Goal: Information Seeking & Learning: Find specific page/section

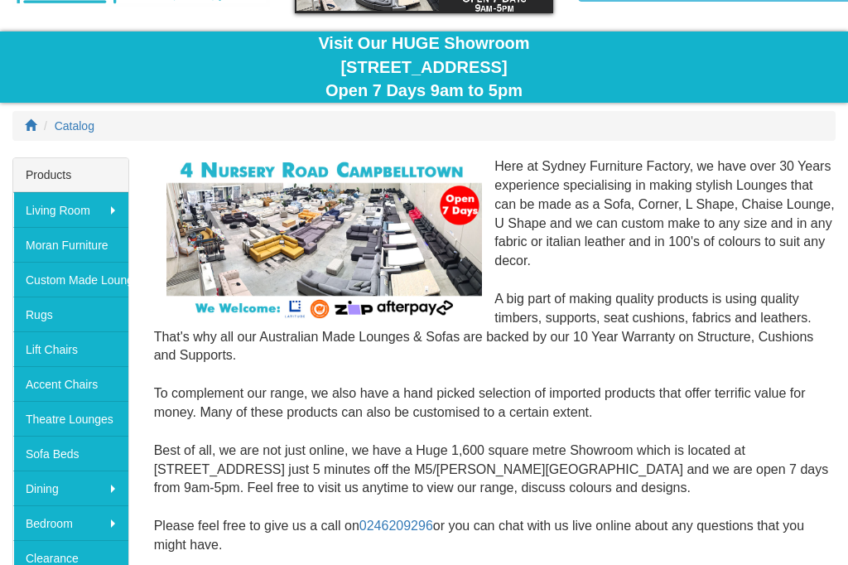
scroll to position [121, 0]
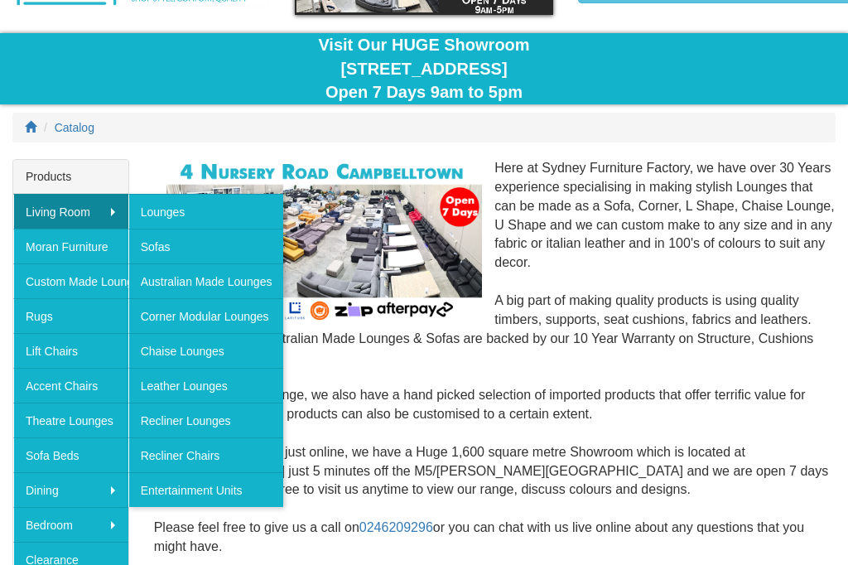
click at [82, 353] on link "Lift Chairs" at bounding box center [70, 350] width 115 height 35
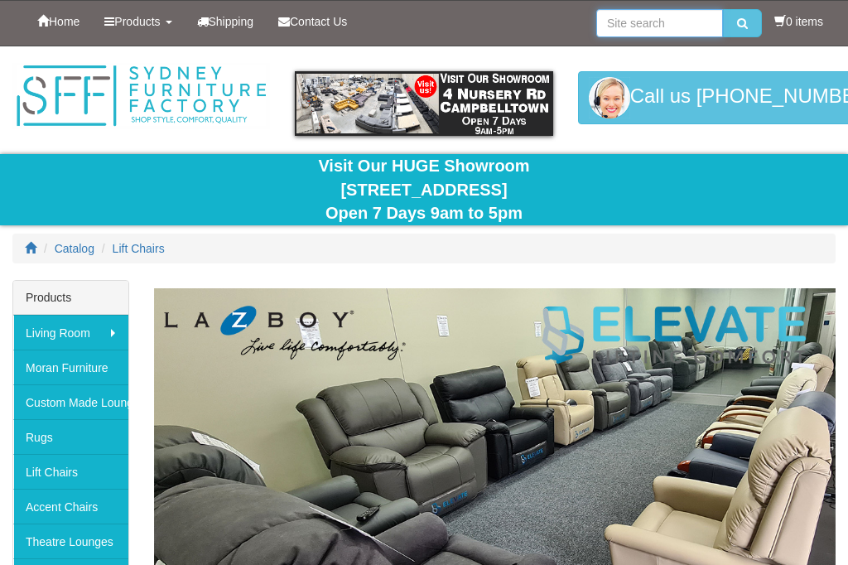
click at [670, 23] on input "search" at bounding box center [659, 23] width 127 height 28
type input "Smurf bar stools"
click at [738, 23] on button "submit" at bounding box center [742, 23] width 39 height 28
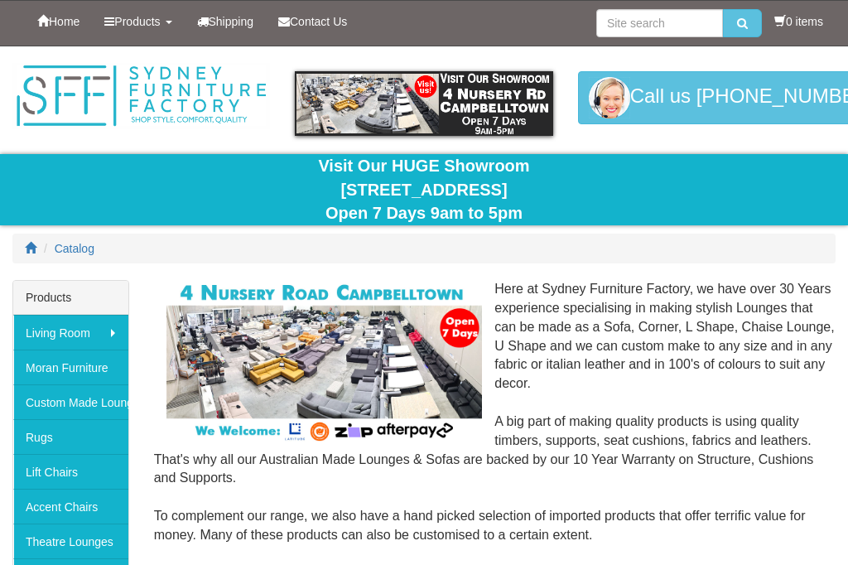
scroll to position [156, 0]
